Goal: Navigation & Orientation: Find specific page/section

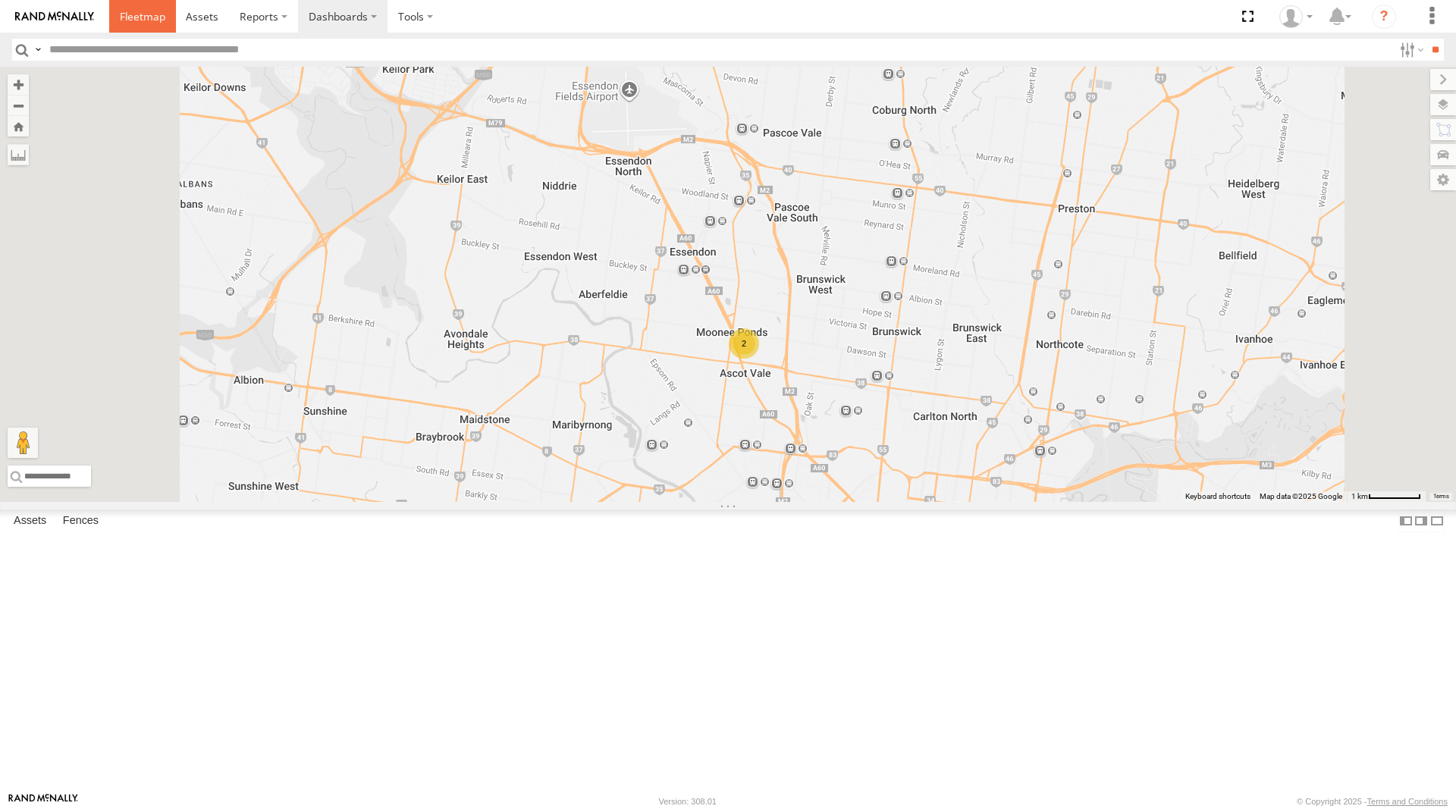
drag, startPoint x: 151, startPoint y: 11, endPoint x: 305, endPoint y: 0, distance: 154.3
click at [152, 10] on span at bounding box center [142, 16] width 45 height 14
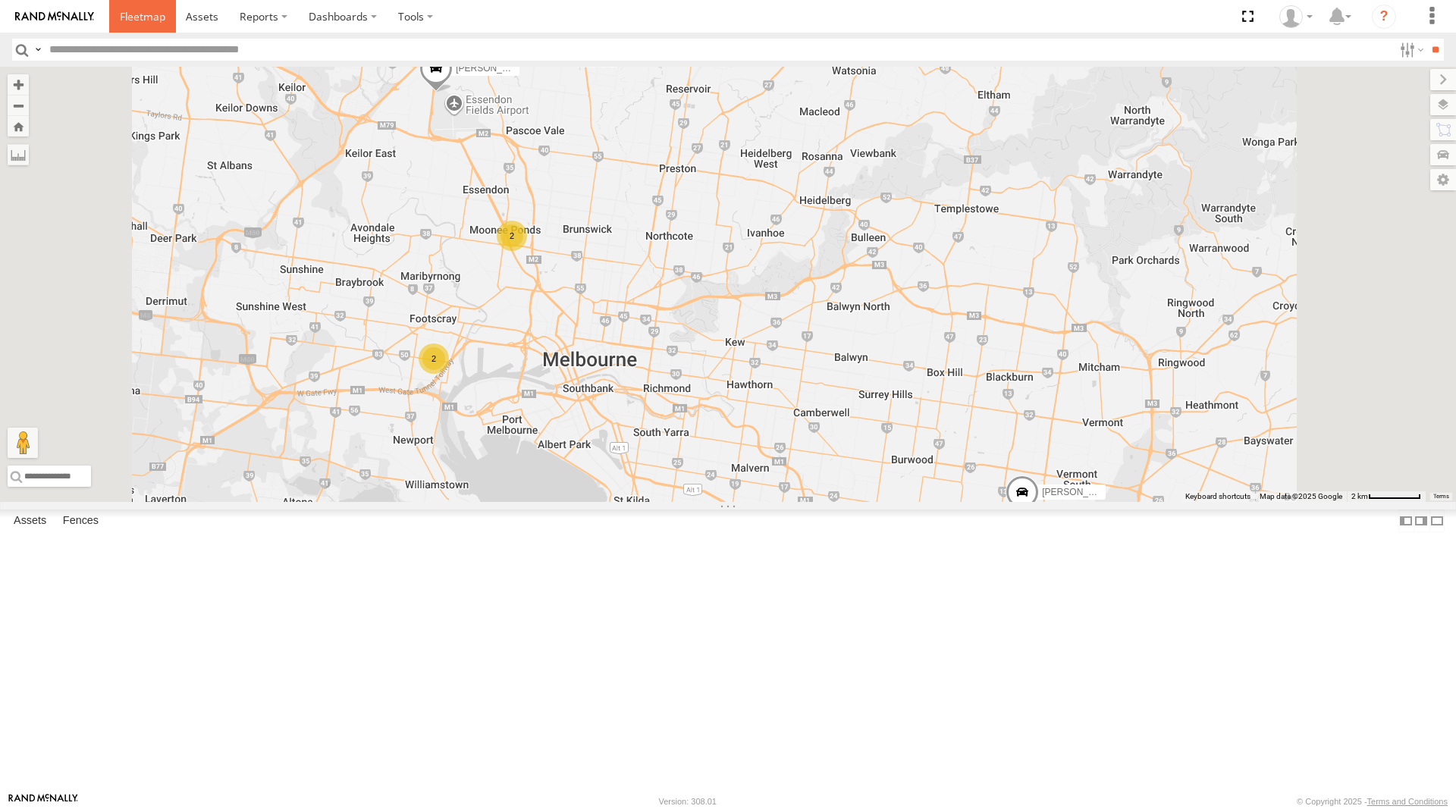
click at [131, 9] on link at bounding box center [142, 16] width 67 height 33
click at [146, 20] on span at bounding box center [142, 16] width 45 height 14
